Goal: Navigation & Orientation: Find specific page/section

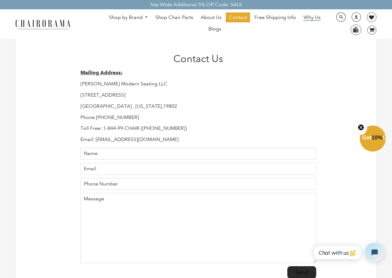
click at [316, 18] on span "Why Us" at bounding box center [312, 17] width 17 height 7
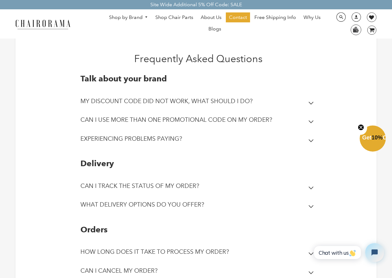
click at [114, 15] on link "Shop by Brand" at bounding box center [128, 18] width 45 height 10
